Goal: Task Accomplishment & Management: Use online tool/utility

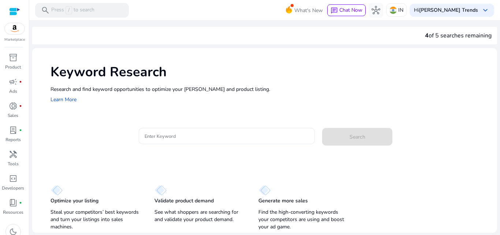
click at [171, 136] on input "Enter Keyword" at bounding box center [227, 136] width 165 height 8
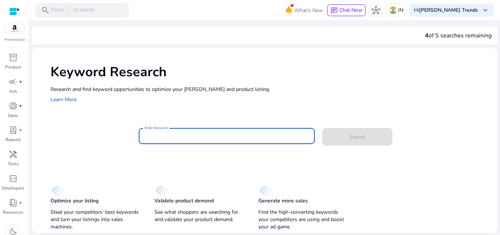
click at [105, 145] on div "Enter Keyword Search" at bounding box center [271, 140] width 441 height 24
click at [158, 140] on input "Enter Keyword" at bounding box center [227, 136] width 165 height 8
paste input "**********"
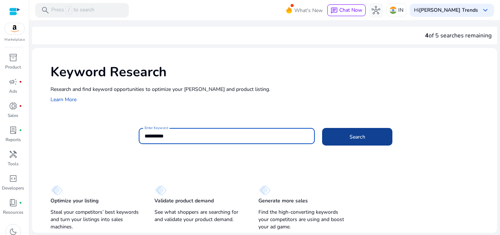
type input "**********"
click at [374, 134] on span at bounding box center [357, 137] width 70 height 18
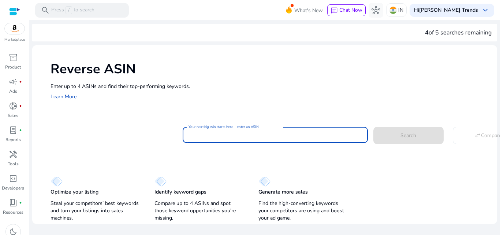
click at [292, 133] on input "Your next big win starts here—enter an ASIN" at bounding box center [276, 135] width 174 height 8
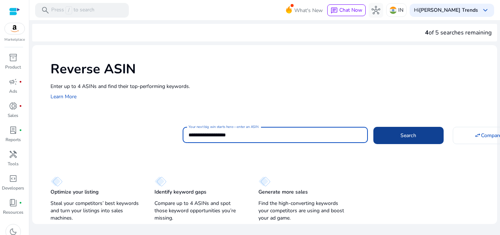
click at [406, 136] on span "Search" at bounding box center [409, 136] width 16 height 8
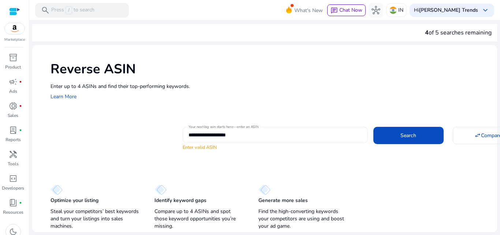
drag, startPoint x: 241, startPoint y: 136, endPoint x: 259, endPoint y: 140, distance: 19.2
click at [241, 136] on input "**********" at bounding box center [276, 135] width 174 height 8
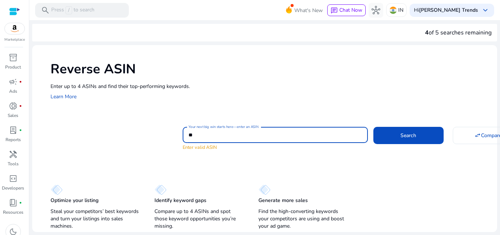
type input "*"
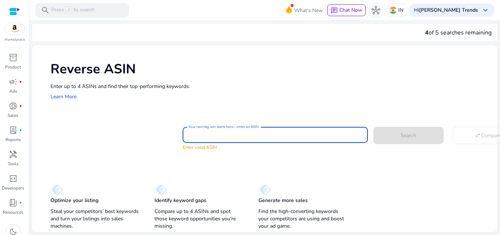
paste input "**********"
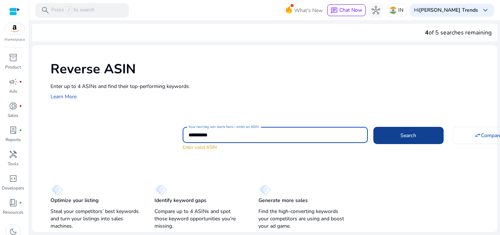
type input "**********"
click at [404, 137] on span "Search" at bounding box center [409, 136] width 16 height 8
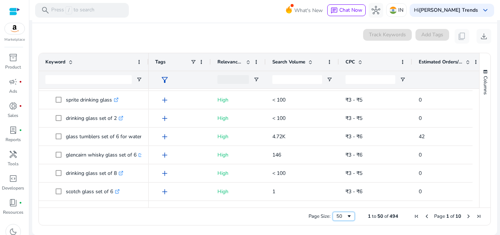
click at [347, 214] on span "Page Size" at bounding box center [350, 216] width 6 height 6
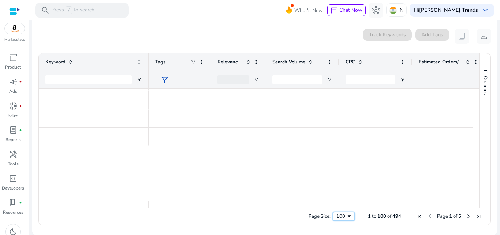
scroll to position [95, 0]
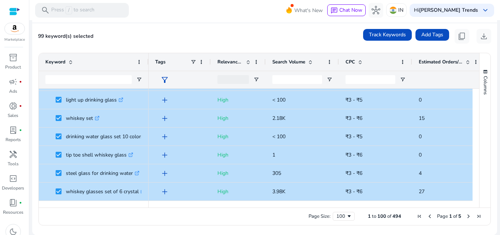
click at [466, 215] on span "Next Page" at bounding box center [469, 216] width 6 height 6
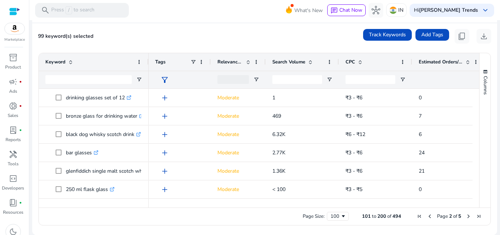
click at [427, 216] on span "Previous Page" at bounding box center [430, 216] width 6 height 6
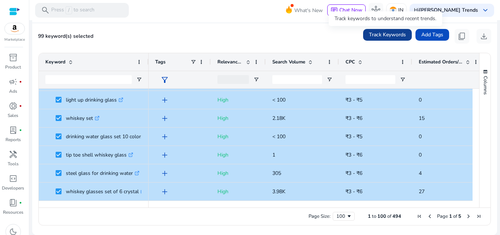
click at [390, 34] on span "Track Keywords" at bounding box center [387, 35] width 37 height 8
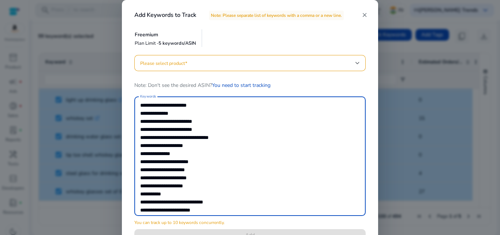
scroll to position [697, 0]
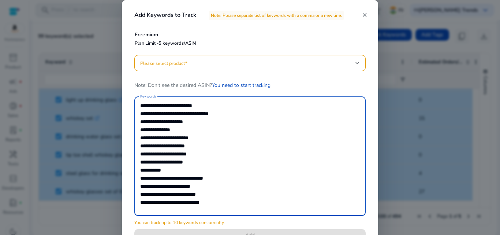
drag, startPoint x: 141, startPoint y: 110, endPoint x: 255, endPoint y: 209, distance: 151.1
click at [255, 209] on textarea "Keywords" at bounding box center [250, 156] width 220 height 112
click at [359, 60] on div at bounding box center [358, 63] width 4 height 9
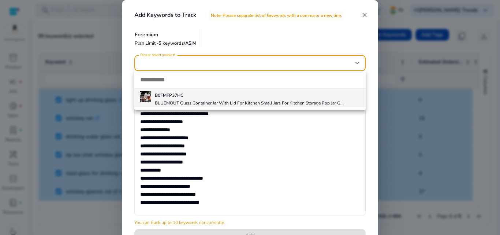
click at [366, 38] on div at bounding box center [250, 117] width 500 height 235
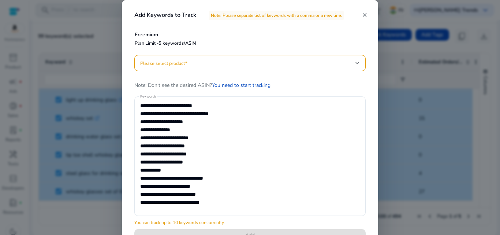
click at [365, 14] on mat-icon "close" at bounding box center [365, 15] width 7 height 7
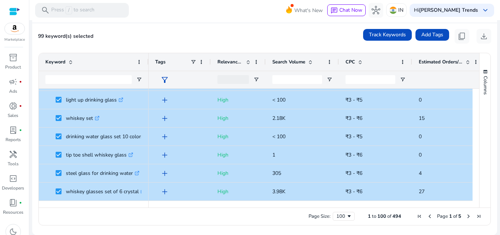
click at [466, 216] on span "Next Page" at bounding box center [469, 216] width 6 height 6
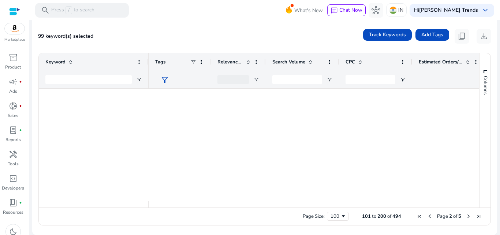
scroll to position [0, 0]
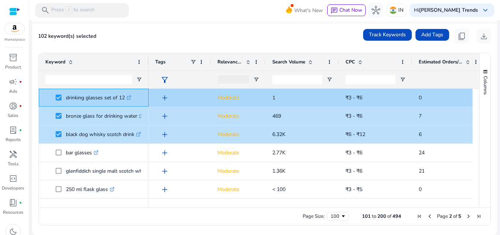
click at [45, 106] on div "drinking glasses set of 12 .st0{fill:#2c8af8}" at bounding box center [94, 98] width 110 height 18
click at [51, 94] on span "drinking glasses set of 12 .st0{fill:#2c8af8}" at bounding box center [93, 97] width 97 height 15
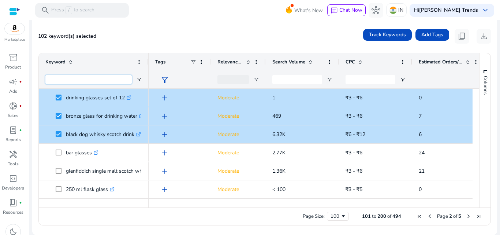
click at [104, 81] on input "Keyword Filter Input" at bounding box center [88, 79] width 86 height 9
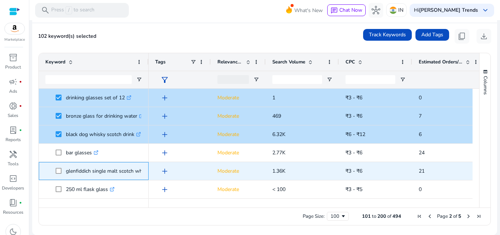
click at [104, 168] on p "glenfiddich single malt scotch whiskey .st0{fill:#2c8af8}" at bounding box center [113, 170] width 95 height 15
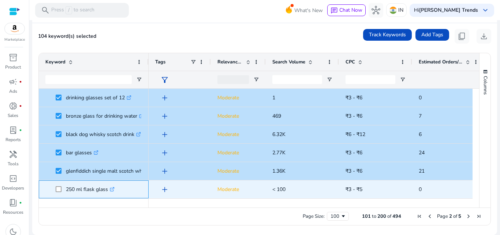
click at [59, 184] on span at bounding box center [61, 189] width 10 height 15
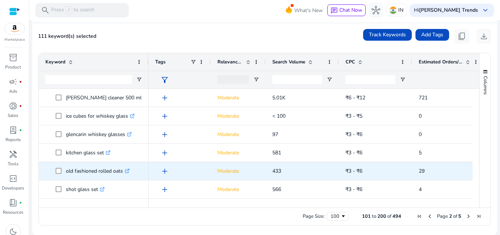
scroll to position [220, 0]
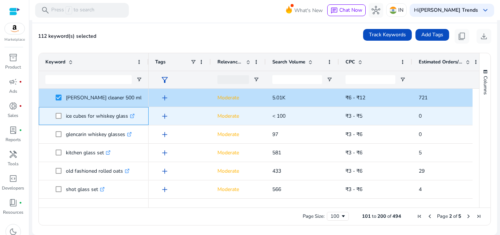
click at [55, 114] on span "ice cubes for whiskey glass .st0{fill:#2c8af8}" at bounding box center [93, 115] width 97 height 15
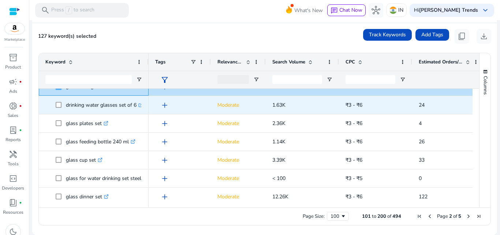
scroll to position [505, 0]
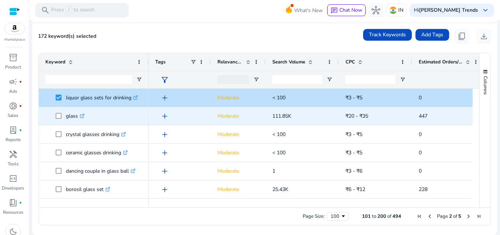
click at [58, 112] on span at bounding box center [61, 115] width 10 height 15
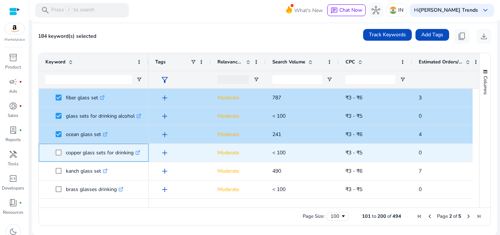
click at [59, 148] on span at bounding box center [61, 152] width 10 height 15
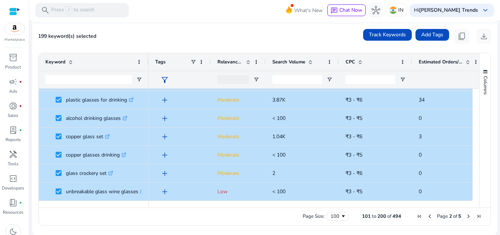
click at [466, 216] on span "Next Page" at bounding box center [469, 216] width 6 height 6
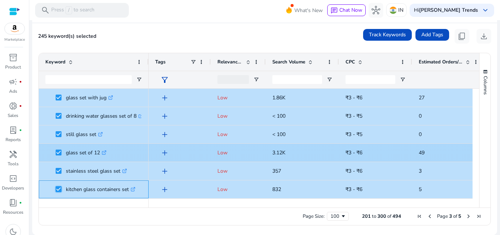
scroll to position [769, 0]
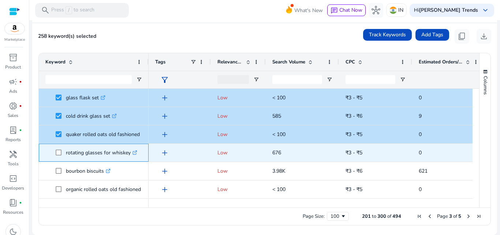
click at [67, 146] on p "rotating glasses for whiskey .st0{fill:#2c8af8}" at bounding box center [101, 152] width 71 height 15
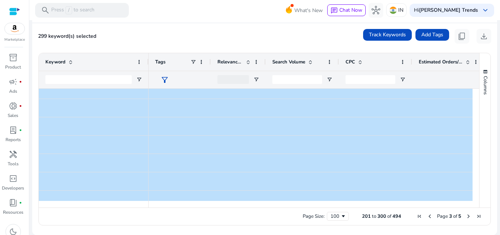
scroll to position [1144, 0]
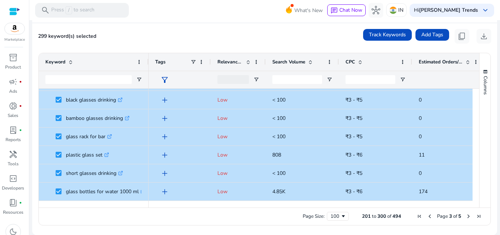
click at [466, 216] on span "Next Page" at bounding box center [469, 216] width 6 height 6
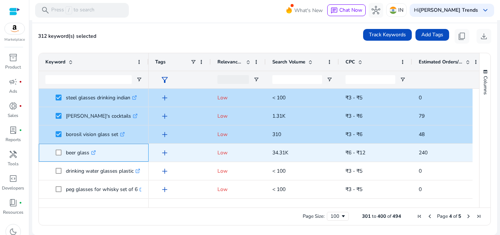
click at [57, 156] on span at bounding box center [61, 152] width 10 height 15
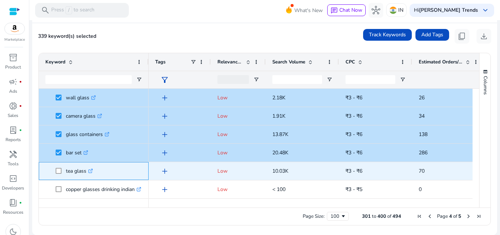
click at [59, 167] on span at bounding box center [61, 170] width 10 height 15
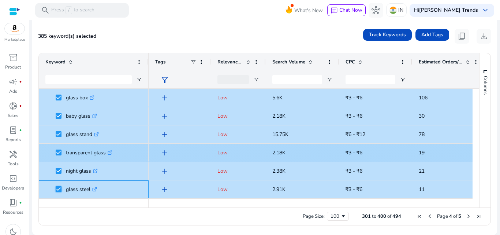
scroll to position [1502, 0]
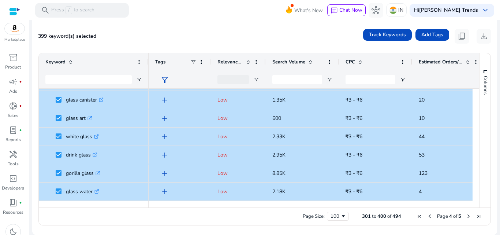
click at [466, 218] on span "Next Page" at bounding box center [469, 216] width 6 height 6
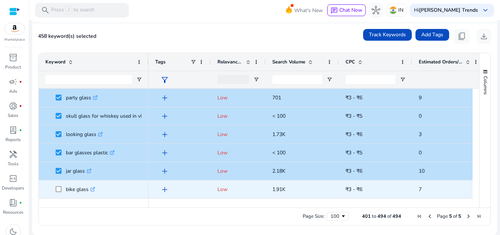
click at [62, 189] on span at bounding box center [61, 189] width 10 height 15
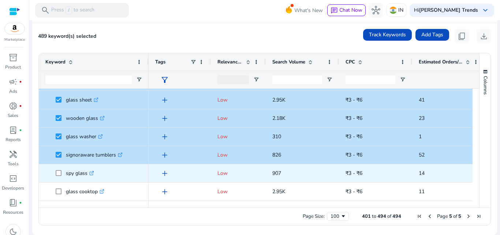
click at [62, 173] on span at bounding box center [61, 173] width 10 height 15
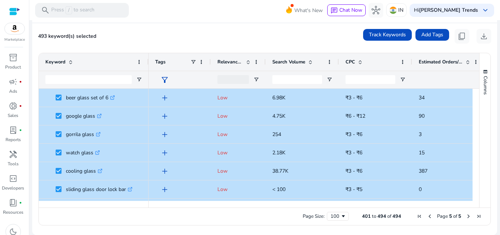
click at [427, 217] on span "Previous Page" at bounding box center [430, 216] width 6 height 6
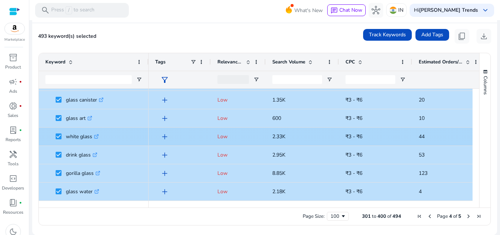
scroll to position [1719, 0]
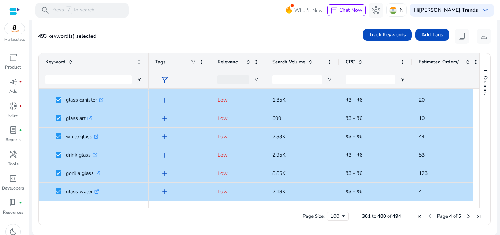
click at [427, 216] on span "Previous Page" at bounding box center [430, 216] width 6 height 6
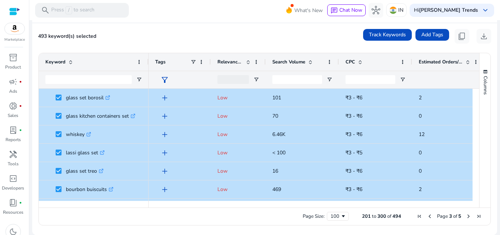
scroll to position [0, 0]
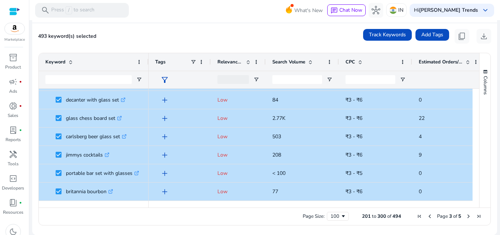
click at [427, 215] on span "Previous Page" at bounding box center [430, 216] width 6 height 6
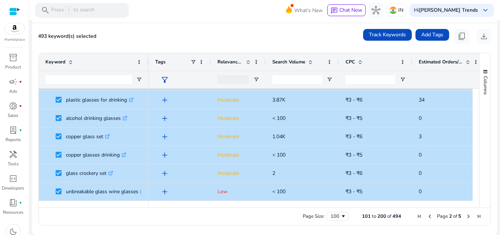
click at [428, 216] on span "Previous Page" at bounding box center [430, 216] width 6 height 6
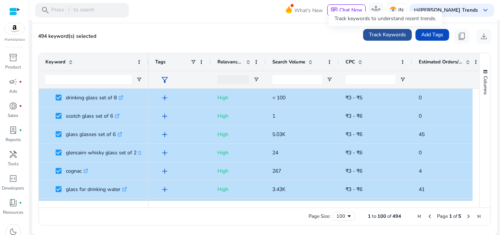
click at [390, 35] on span "Track Keywords" at bounding box center [387, 35] width 37 height 8
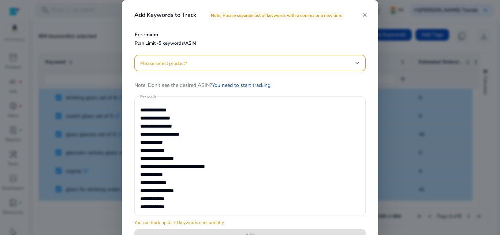
drag, startPoint x: 140, startPoint y: 111, endPoint x: 163, endPoint y: 138, distance: 35.6
click at [163, 138] on div "Keywords" at bounding box center [250, 155] width 232 height 119
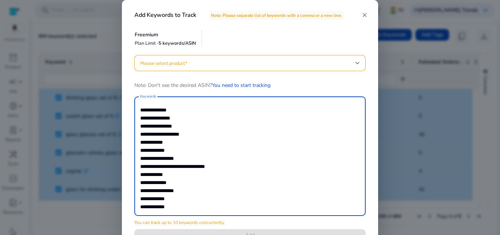
click at [141, 111] on textarea "Keywords" at bounding box center [250, 156] width 220 height 112
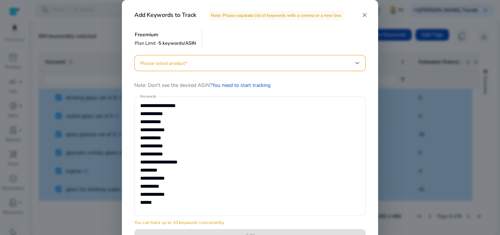
click at [363, 15] on mat-icon "close" at bounding box center [365, 15] width 7 height 7
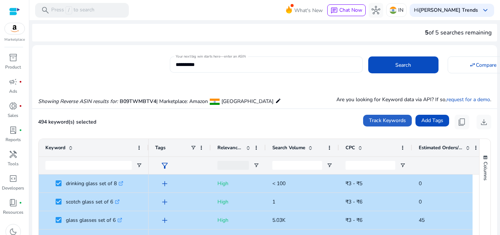
click at [226, 64] on input "**********" at bounding box center [266, 64] width 181 height 8
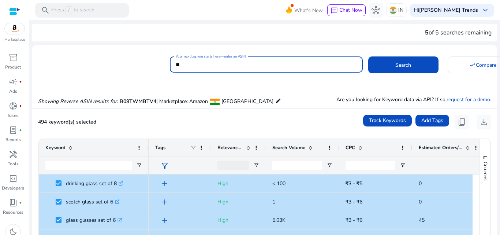
type input "*"
click at [210, 65] on input "**********" at bounding box center [266, 64] width 181 height 8
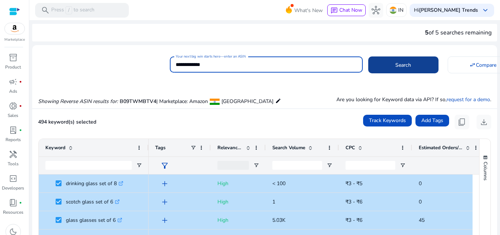
click at [396, 64] on span "Search" at bounding box center [404, 65] width 16 height 8
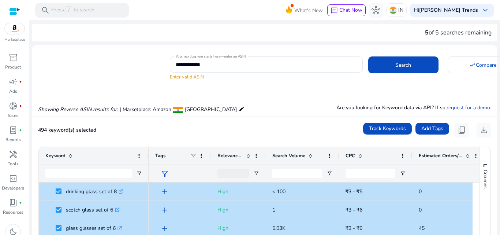
click at [115, 68] on div "**********" at bounding box center [261, 68] width 459 height 26
click at [222, 66] on input "**********" at bounding box center [266, 64] width 181 height 8
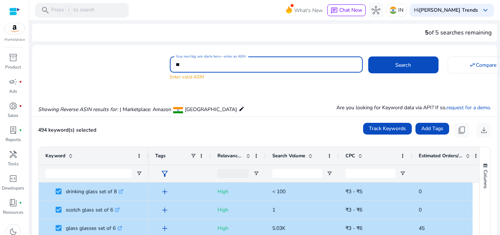
type input "*"
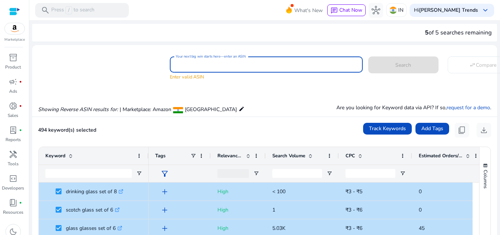
click at [100, 75] on div "Your next big win starts here—enter an ASIN Enter valid ASIN Search swap_horiz …" at bounding box center [261, 68] width 459 height 26
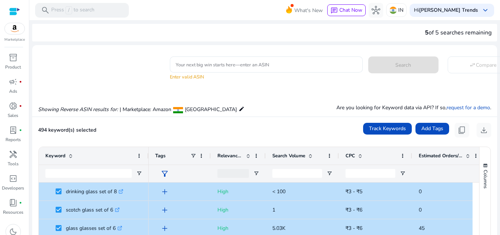
click at [83, 153] on div "Keyword" at bounding box center [89, 156] width 89 height 14
click at [87, 173] on input "Keyword Filter Input" at bounding box center [88, 173] width 86 height 9
click at [86, 161] on div "Keyword 1" at bounding box center [89, 156] width 89 height 14
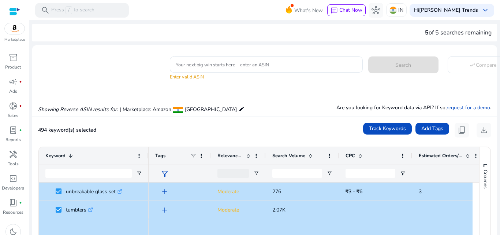
click at [88, 157] on div "Keyword 1" at bounding box center [89, 156] width 89 height 14
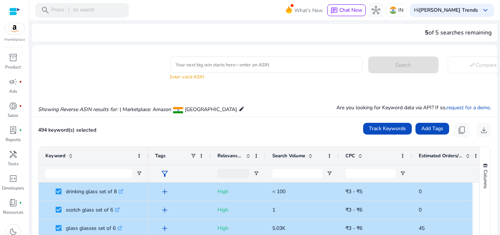
click at [12, 27] on img at bounding box center [15, 28] width 20 height 11
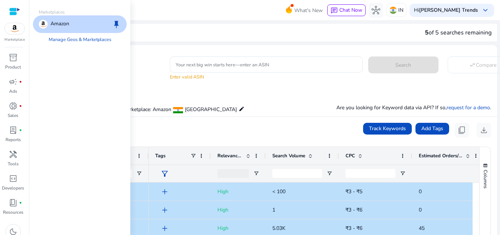
click at [79, 25] on div "Amazon keep" at bounding box center [80, 24] width 94 height 18
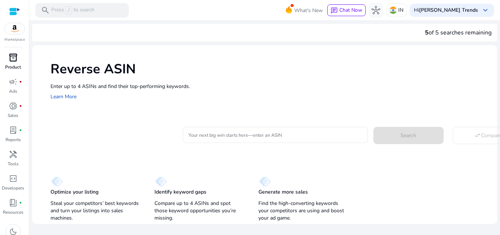
click at [12, 63] on div "inventory_2" at bounding box center [13, 58] width 21 height 12
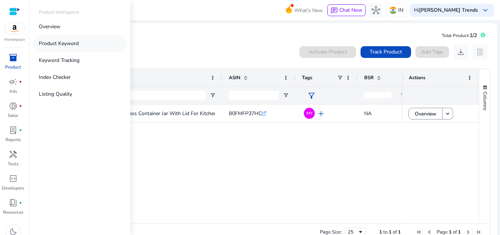
click at [58, 43] on p "Product Keyword" at bounding box center [59, 44] width 40 height 8
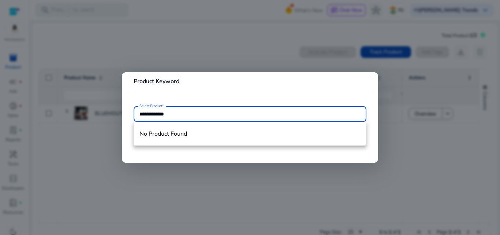
type input "**********"
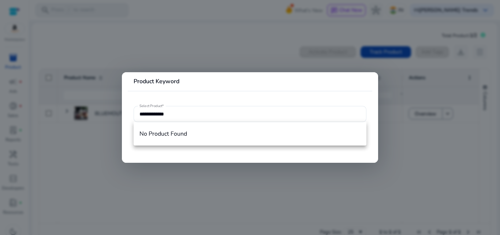
click at [215, 90] on mat-card-header "Product Keyword" at bounding box center [250, 84] width 245 height 13
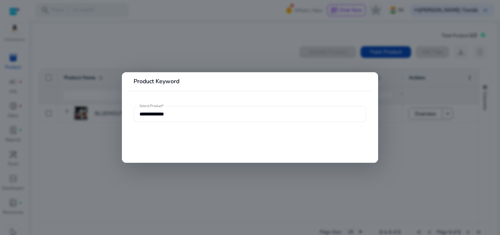
click at [195, 110] on input "**********" at bounding box center [250, 114] width 221 height 8
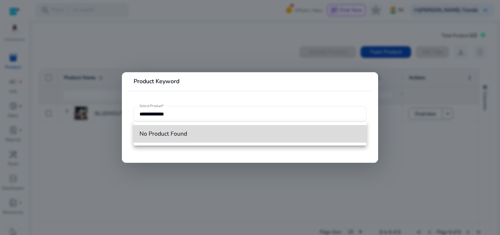
click at [180, 132] on span "No Product Found" at bounding box center [250, 134] width 221 height 8
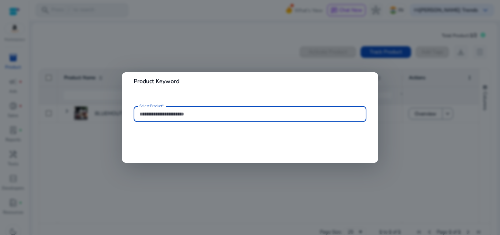
paste input "**********"
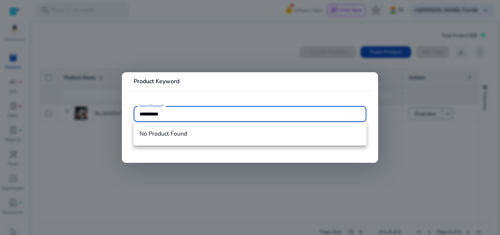
click at [204, 111] on input "**********" at bounding box center [250, 114] width 221 height 8
type input "**********"
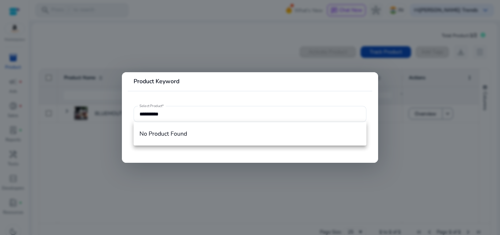
click at [284, 148] on mat-card "**********" at bounding box center [250, 117] width 256 height 90
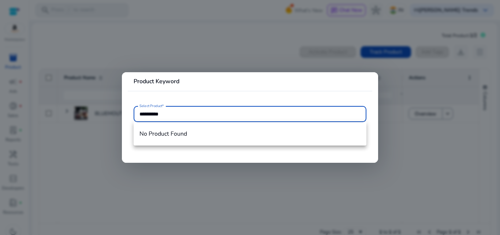
click at [208, 111] on input "**********" at bounding box center [250, 114] width 221 height 8
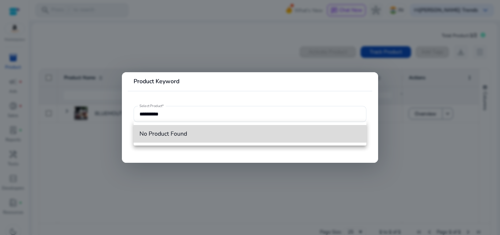
click at [168, 129] on mat-option "No Product Found" at bounding box center [250, 134] width 233 height 18
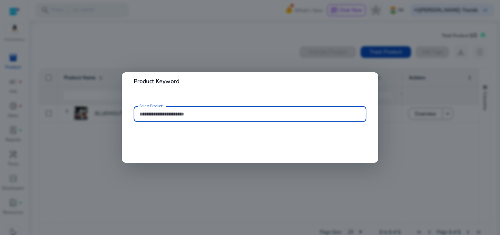
click at [111, 176] on div at bounding box center [250, 117] width 500 height 235
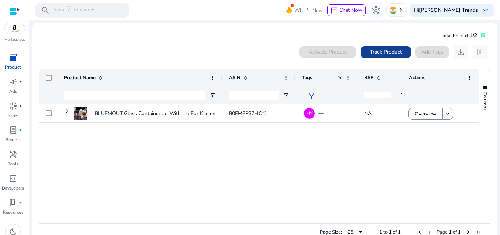
click at [379, 54] on span "Track Product" at bounding box center [386, 52] width 32 height 8
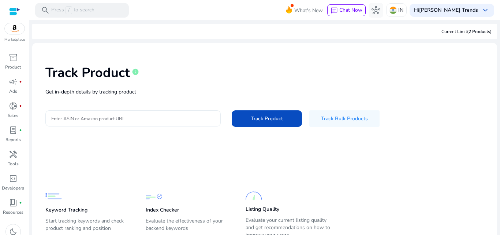
click at [158, 119] on input "Enter ASIN or Amazon product URL" at bounding box center [133, 118] width 164 height 8
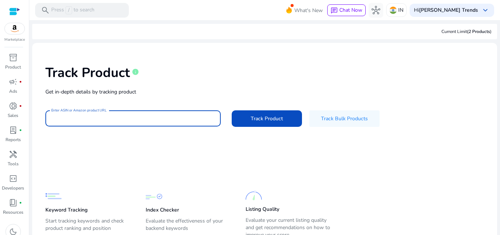
paste input "**********"
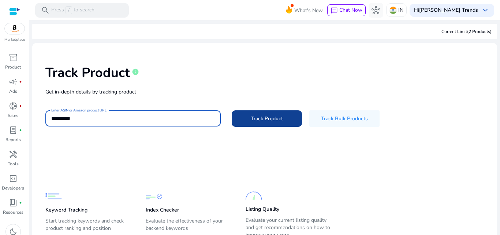
type input "**********"
click at [256, 123] on span at bounding box center [267, 119] width 70 height 18
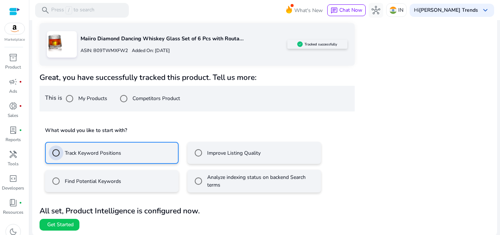
scroll to position [119, 0]
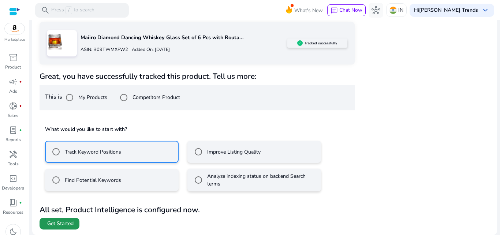
click at [62, 218] on span at bounding box center [60, 224] width 40 height 18
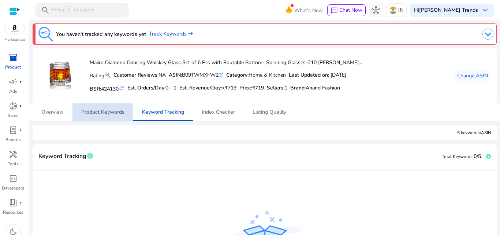
click at [116, 114] on span "Product Keywords" at bounding box center [102, 112] width 43 height 5
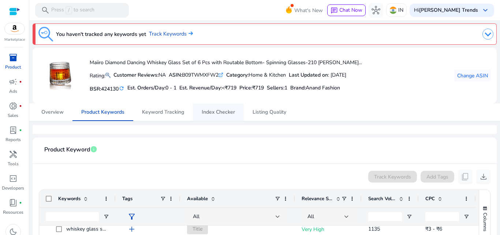
click at [222, 114] on span "Index Checker" at bounding box center [218, 112] width 33 height 5
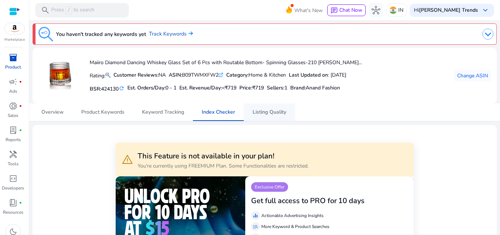
click at [266, 114] on span "Listing Quality" at bounding box center [270, 112] width 34 height 5
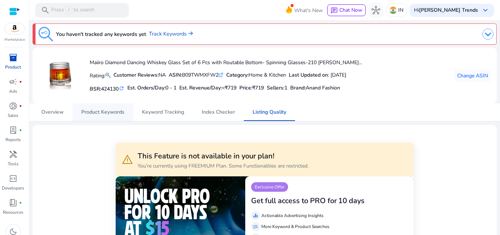
click at [112, 112] on span "Product Keywords" at bounding box center [102, 112] width 43 height 5
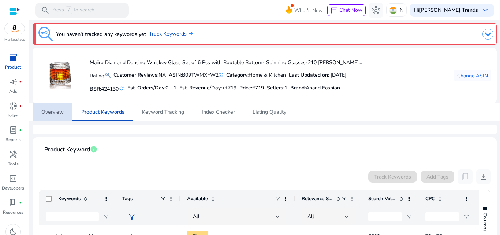
click at [51, 112] on span "Overview" at bounding box center [52, 112] width 22 height 5
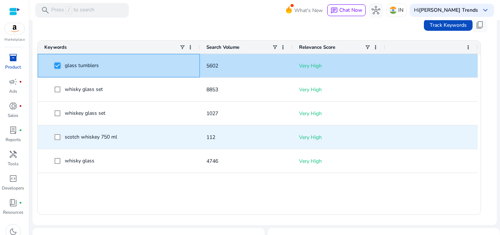
scroll to position [220, 0]
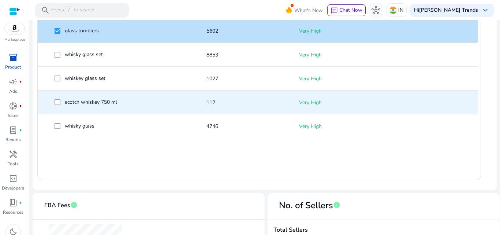
scroll to position [256, 0]
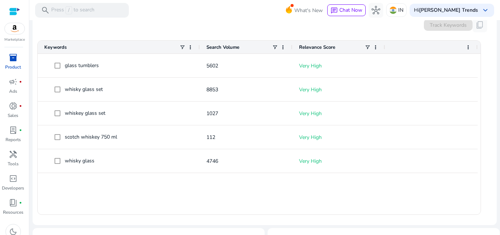
click at [104, 189] on div "glass tumblers 5602 Very High whisky glass set 8853 Very High whiskey glass set…" at bounding box center [259, 134] width 443 height 160
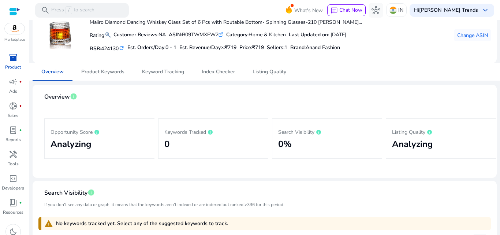
scroll to position [0, 0]
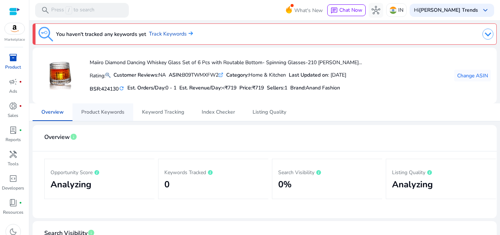
click at [107, 112] on span "Product Keywords" at bounding box center [102, 112] width 43 height 5
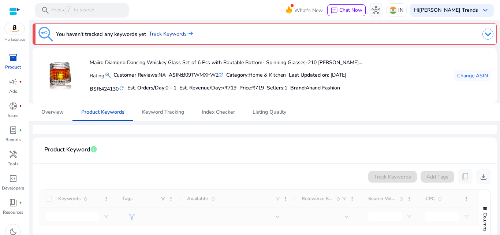
click at [158, 34] on link "Track Keywords" at bounding box center [171, 34] width 44 height 8
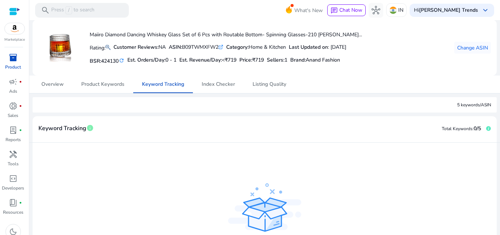
scroll to position [105, 0]
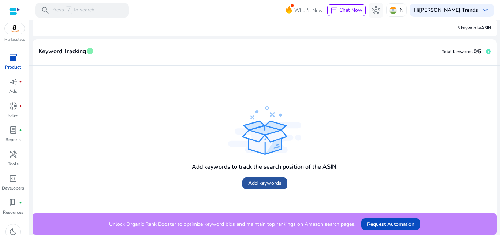
click at [266, 181] on span "Add keywords" at bounding box center [264, 183] width 33 height 8
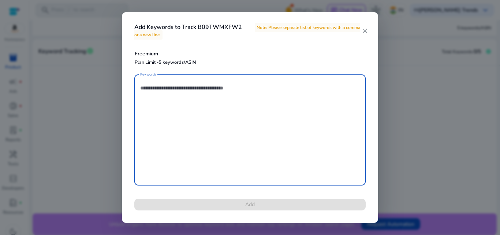
click at [216, 145] on textarea "Keywords" at bounding box center [250, 130] width 220 height 104
click at [366, 30] on mat-icon "close" at bounding box center [365, 30] width 6 height 7
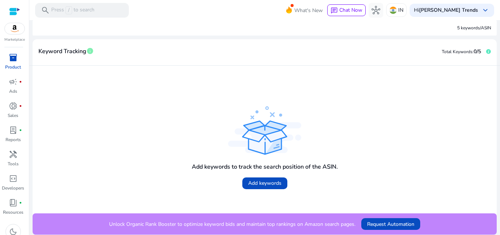
click at [137, 102] on div "Add keywords to track the search position of the ASIN. Add keywords" at bounding box center [264, 139] width 453 height 136
click at [264, 180] on span "Add keywords" at bounding box center [264, 183] width 33 height 8
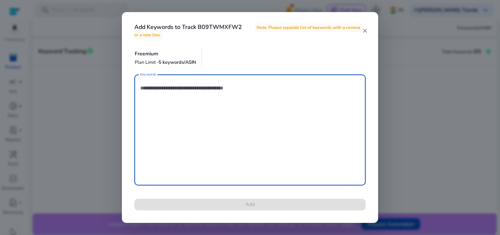
paste textarea "**********"
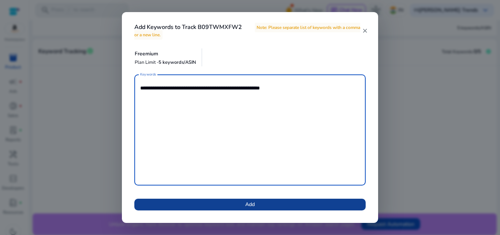
type textarea "**********"
click at [245, 202] on span "Add" at bounding box center [250, 204] width 10 height 8
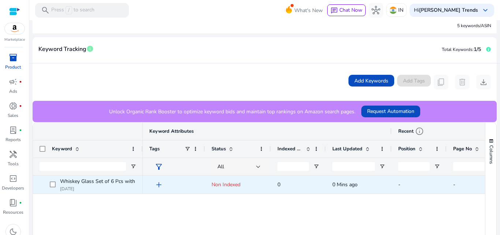
scroll to position [147, 0]
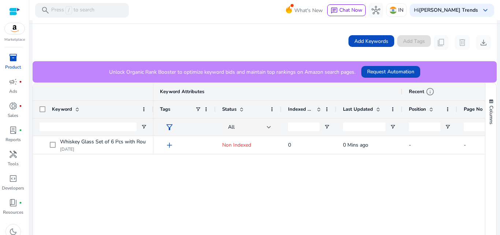
drag, startPoint x: 141, startPoint y: 111, endPoint x: 114, endPoint y: 130, distance: 33.6
click at [115, 130] on div "Keyword" at bounding box center [93, 109] width 121 height 53
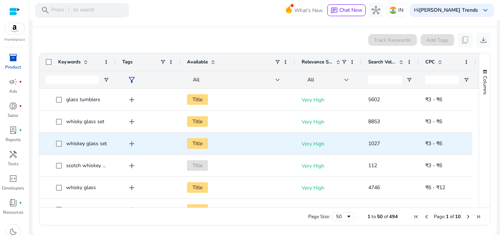
scroll to position [137, 0]
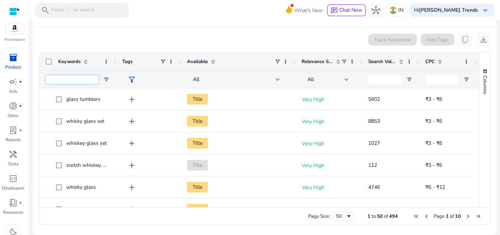
click at [73, 82] on input "Keywords Filter Input" at bounding box center [72, 79] width 53 height 9
paste input "**********"
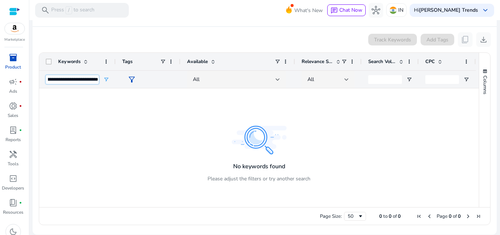
type input "**********"
click at [92, 102] on div at bounding box center [259, 147] width 440 height 119
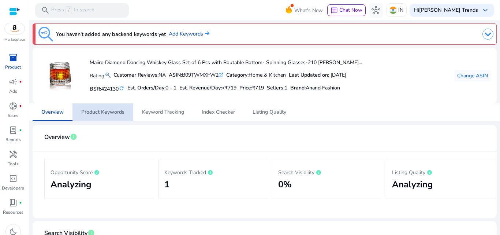
click at [104, 115] on span "Product Keywords" at bounding box center [102, 112] width 43 height 5
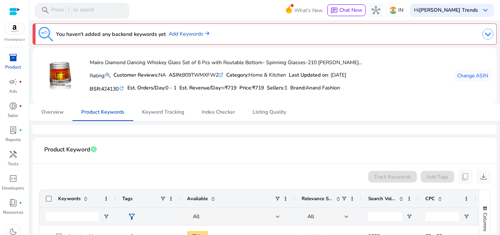
click at [84, 10] on p "Press / to search" at bounding box center [72, 10] width 43 height 8
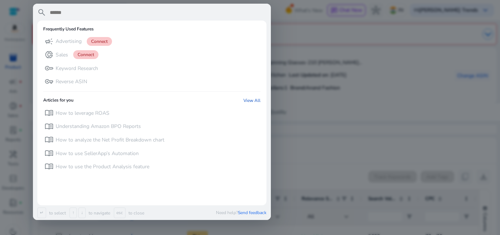
click at [156, 29] on div "Frequently Used Features" at bounding box center [152, 30] width 218 height 9
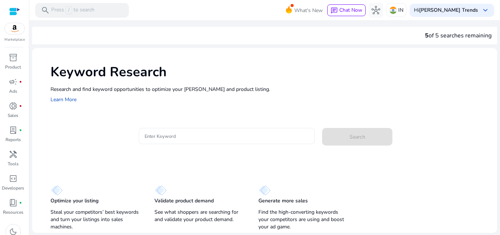
click at [155, 137] on input "Enter Keyword" at bounding box center [227, 136] width 165 height 8
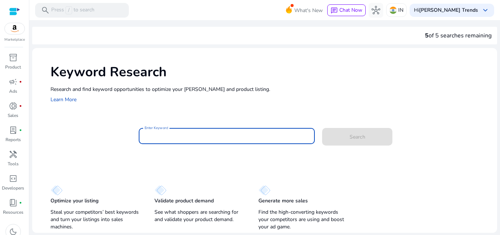
paste input "**********"
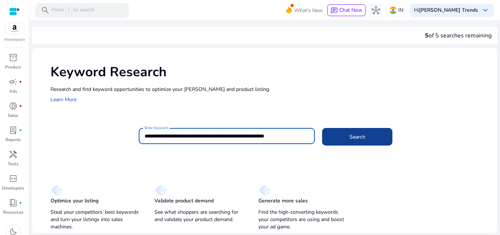
type input "**********"
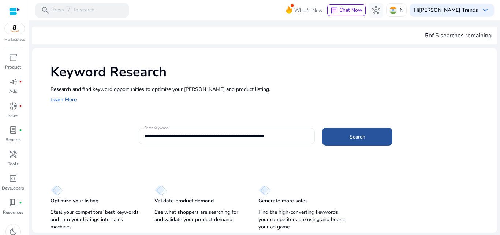
click at [345, 132] on span at bounding box center [357, 137] width 70 height 18
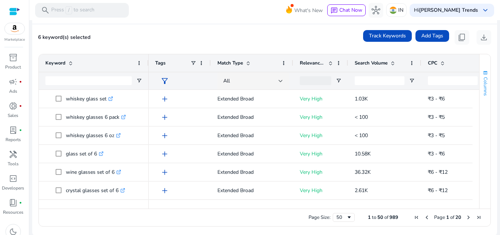
scroll to position [102, 0]
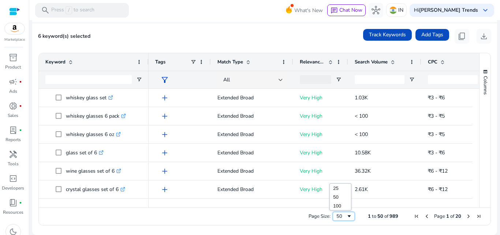
click at [348, 215] on span "Page Size" at bounding box center [350, 216] width 6 height 6
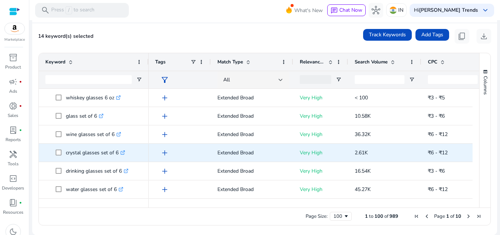
scroll to position [256, 0]
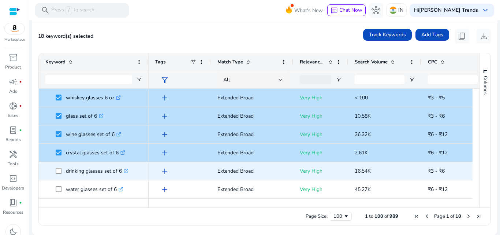
click at [58, 167] on span at bounding box center [61, 170] width 10 height 15
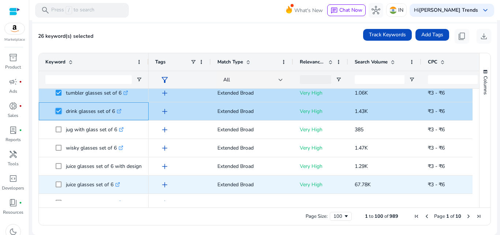
scroll to position [0, 0]
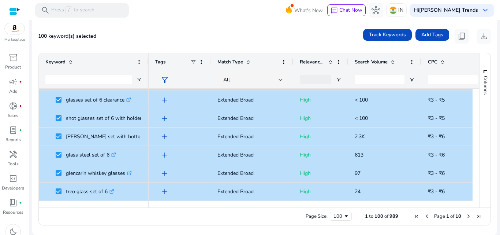
click at [467, 215] on span "Next Page" at bounding box center [469, 216] width 6 height 6
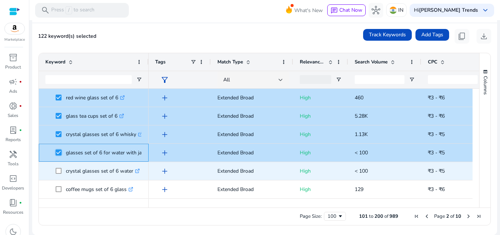
scroll to position [366, 0]
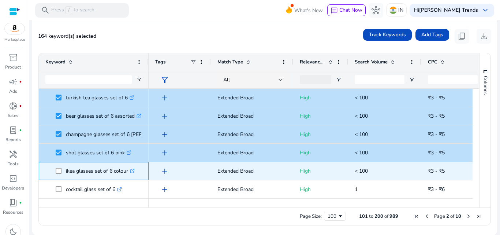
click at [62, 169] on span at bounding box center [61, 170] width 10 height 15
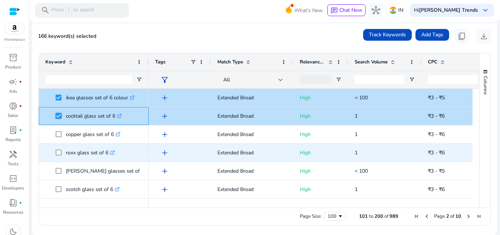
scroll to position [1209, 0]
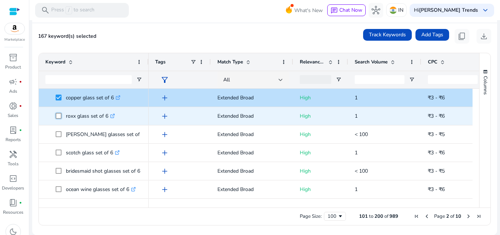
click at [61, 119] on span at bounding box center [61, 115] width 10 height 15
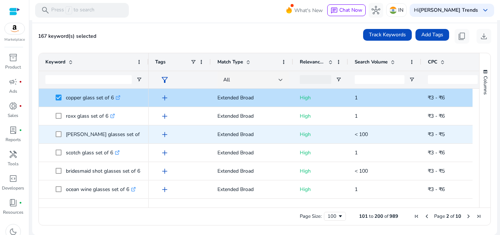
click at [63, 134] on span at bounding box center [61, 134] width 10 height 15
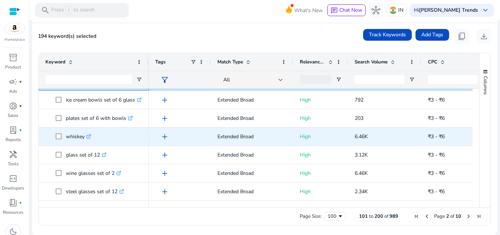
scroll to position [1719, 0]
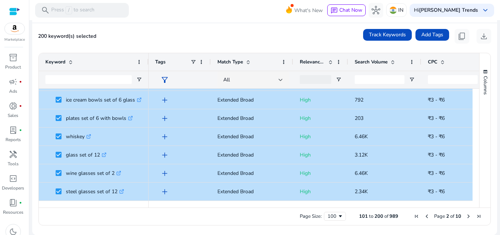
click at [466, 216] on span "Next Page" at bounding box center [469, 216] width 6 height 6
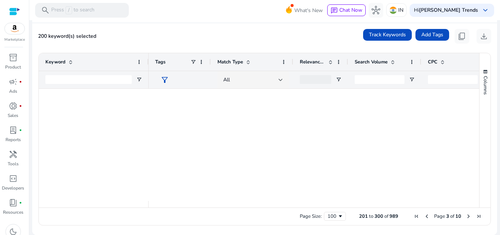
scroll to position [0, 0]
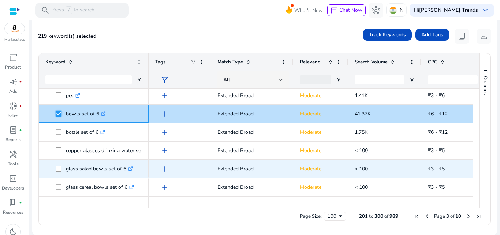
scroll to position [403, 0]
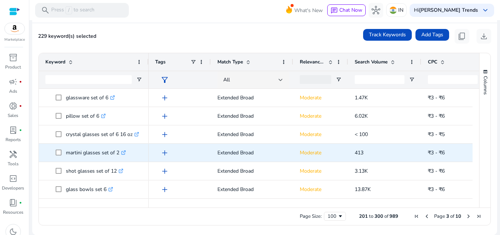
scroll to position [586, 0]
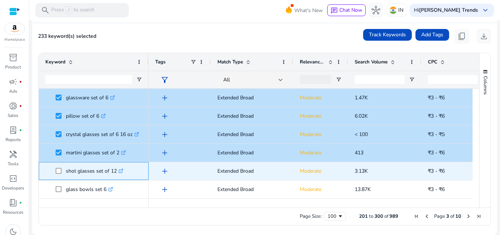
click at [59, 166] on span at bounding box center [61, 170] width 10 height 15
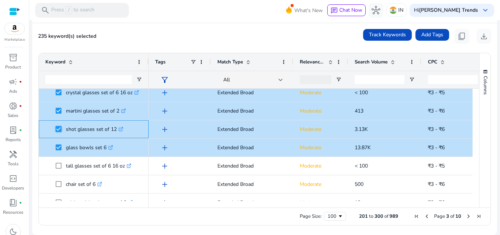
scroll to position [696, 0]
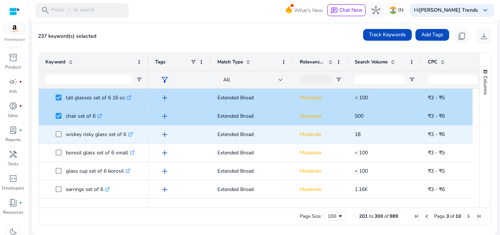
click at [62, 133] on span at bounding box center [61, 134] width 10 height 15
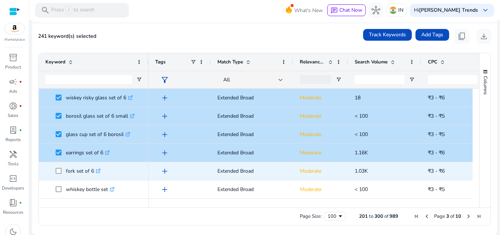
scroll to position [806, 0]
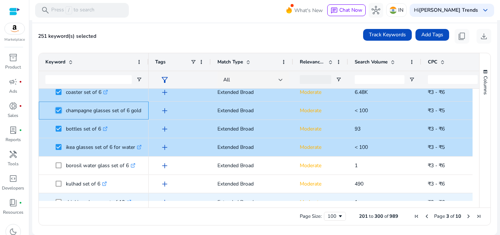
scroll to position [989, 0]
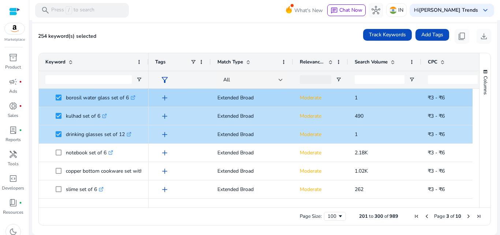
scroll to position [989, 0]
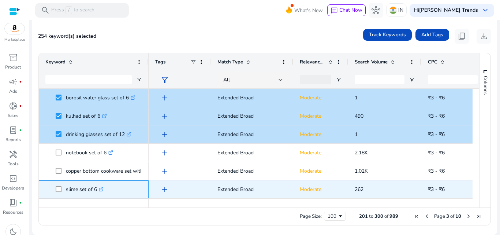
click at [56, 186] on span at bounding box center [61, 189] width 10 height 15
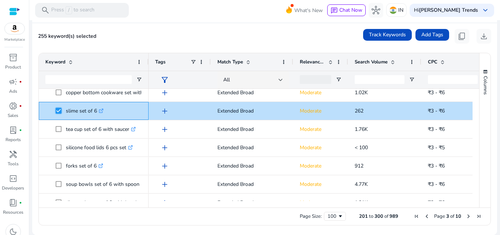
scroll to position [1099, 0]
